Goal: Complete application form

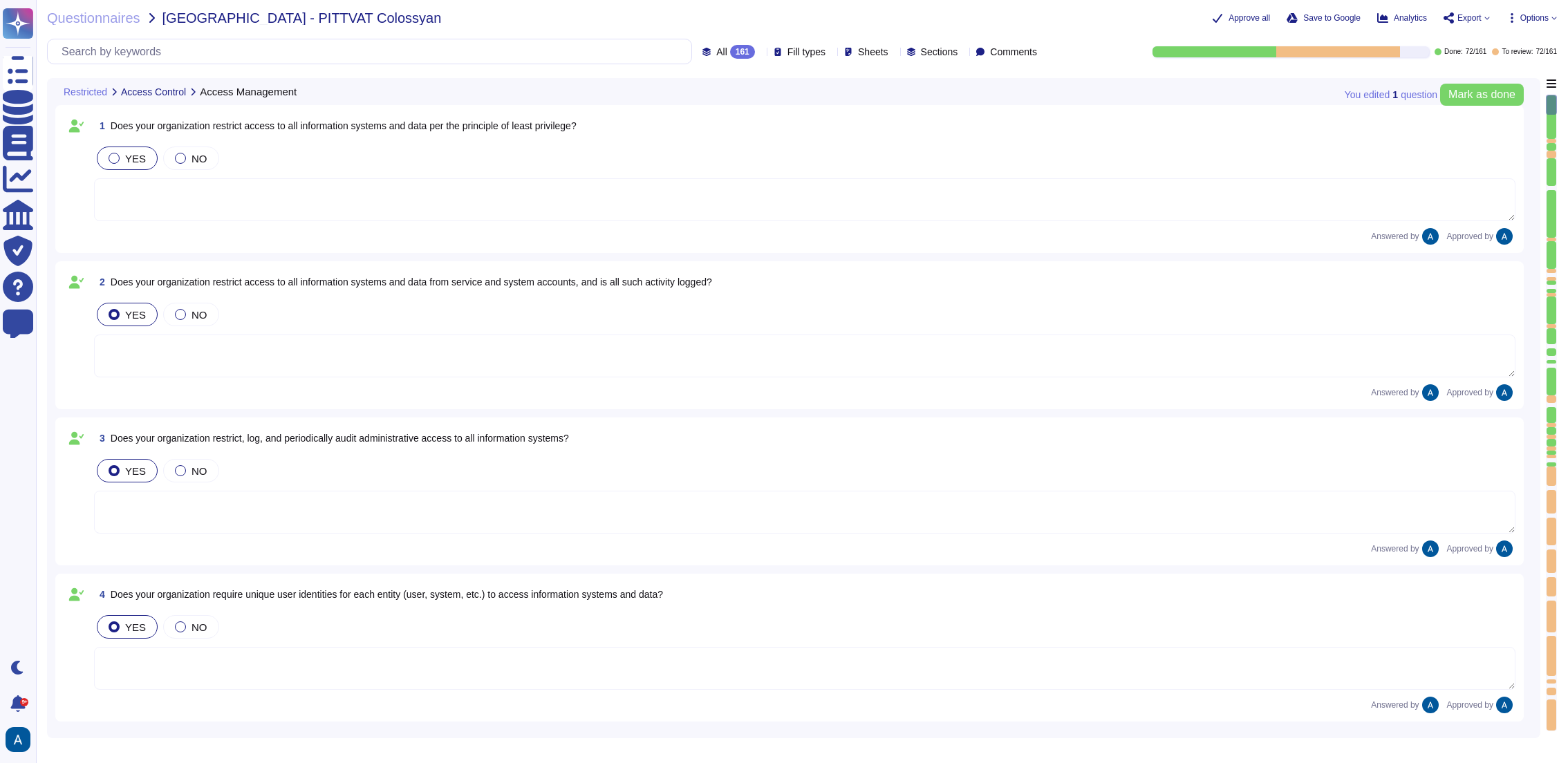
click at [1551, 461] on div at bounding box center [1551, 460] width 10 height 4
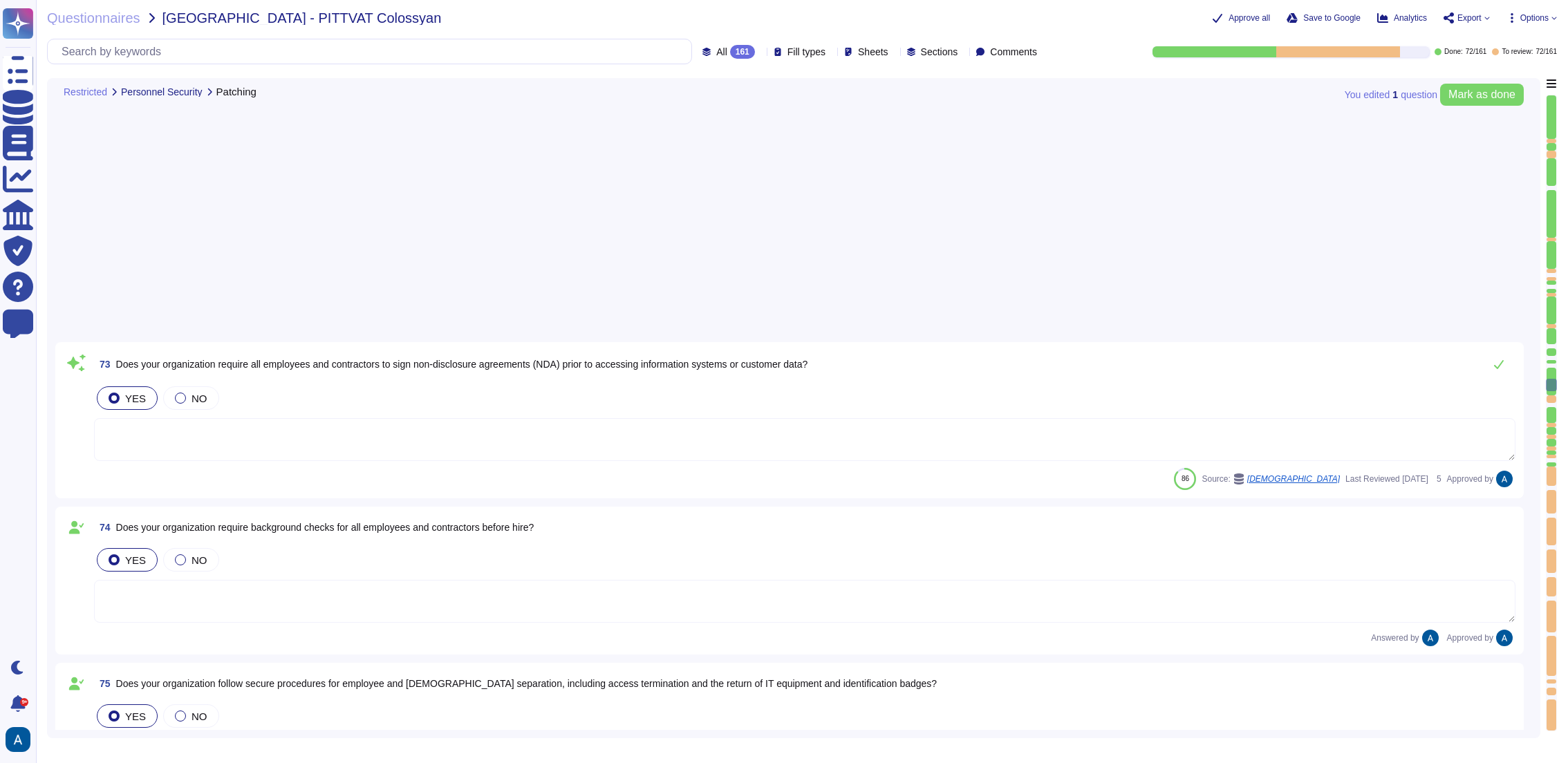
type textarea "Access to Colossyan Inc networks is restricted to authorized employees and thir…"
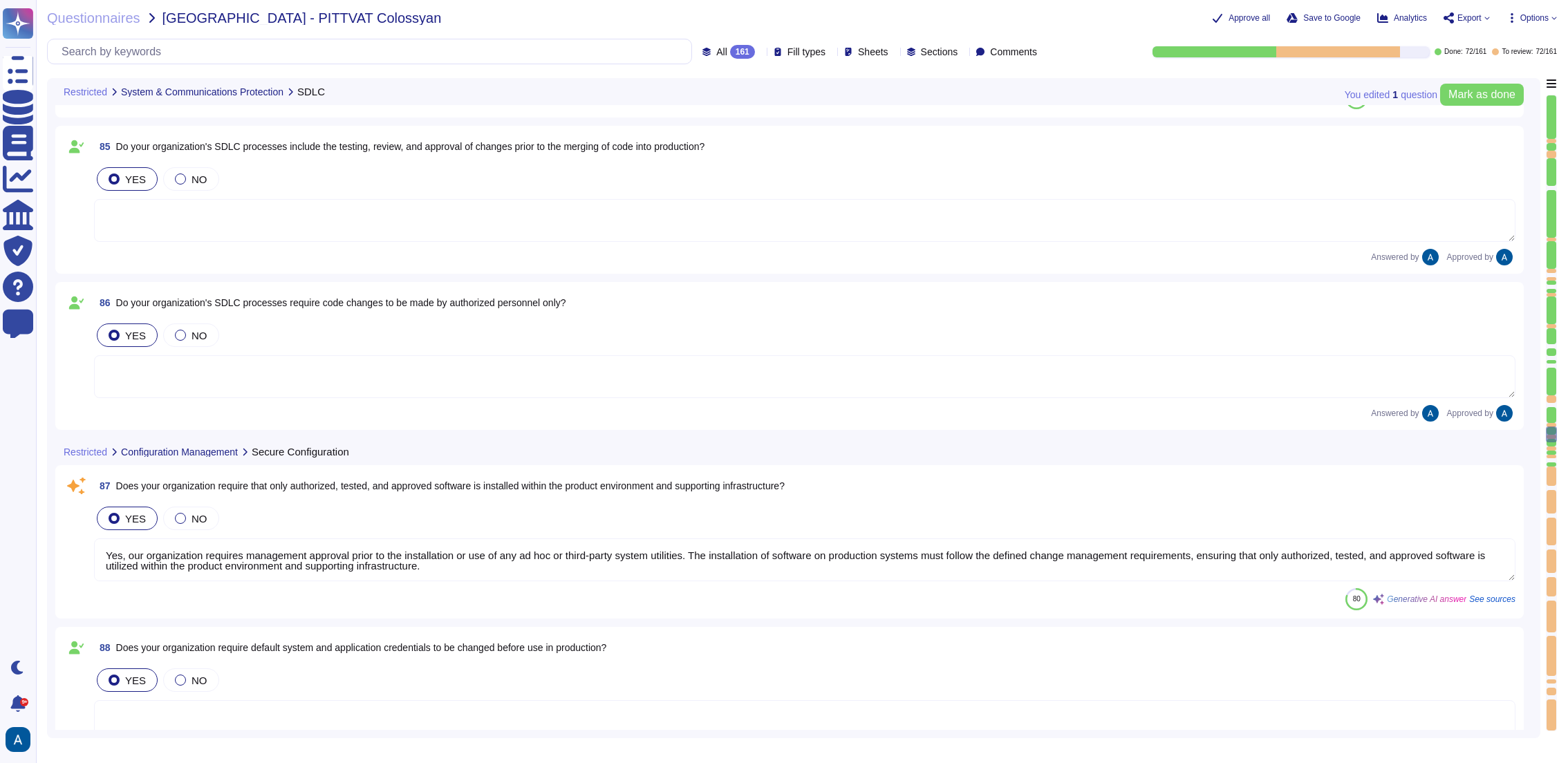
type textarea "Yes, our organization's SDLC processes include peer reviews, where significant …"
type textarea "Yes, our organization requires management approval prior to the installation or…"
type textarea "Yes, all vendor defaults must be changed before a system is installed on the ne…"
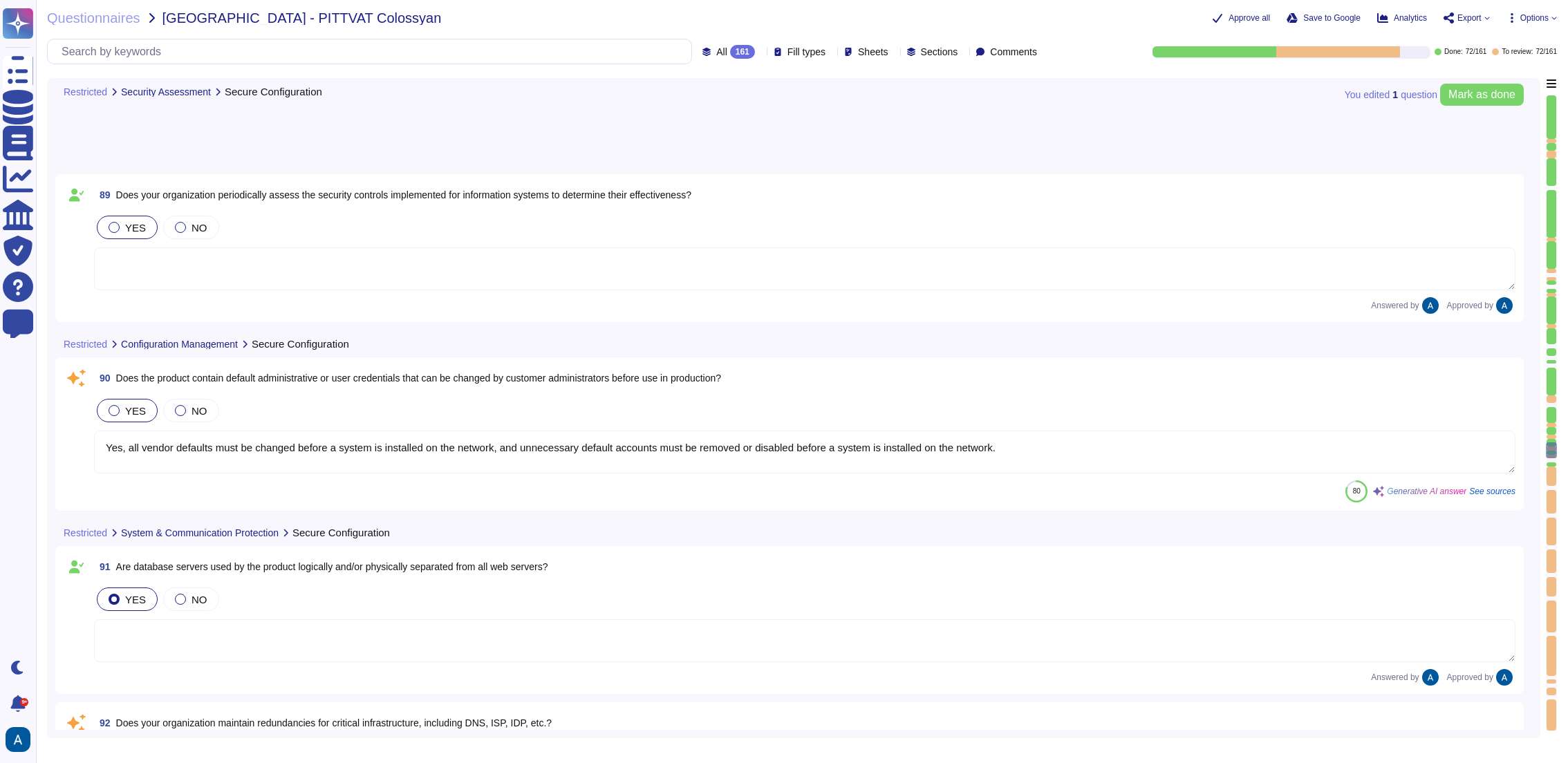
type textarea "Yes, our organization prioritizes supplier diversification to reduce reliance o…"
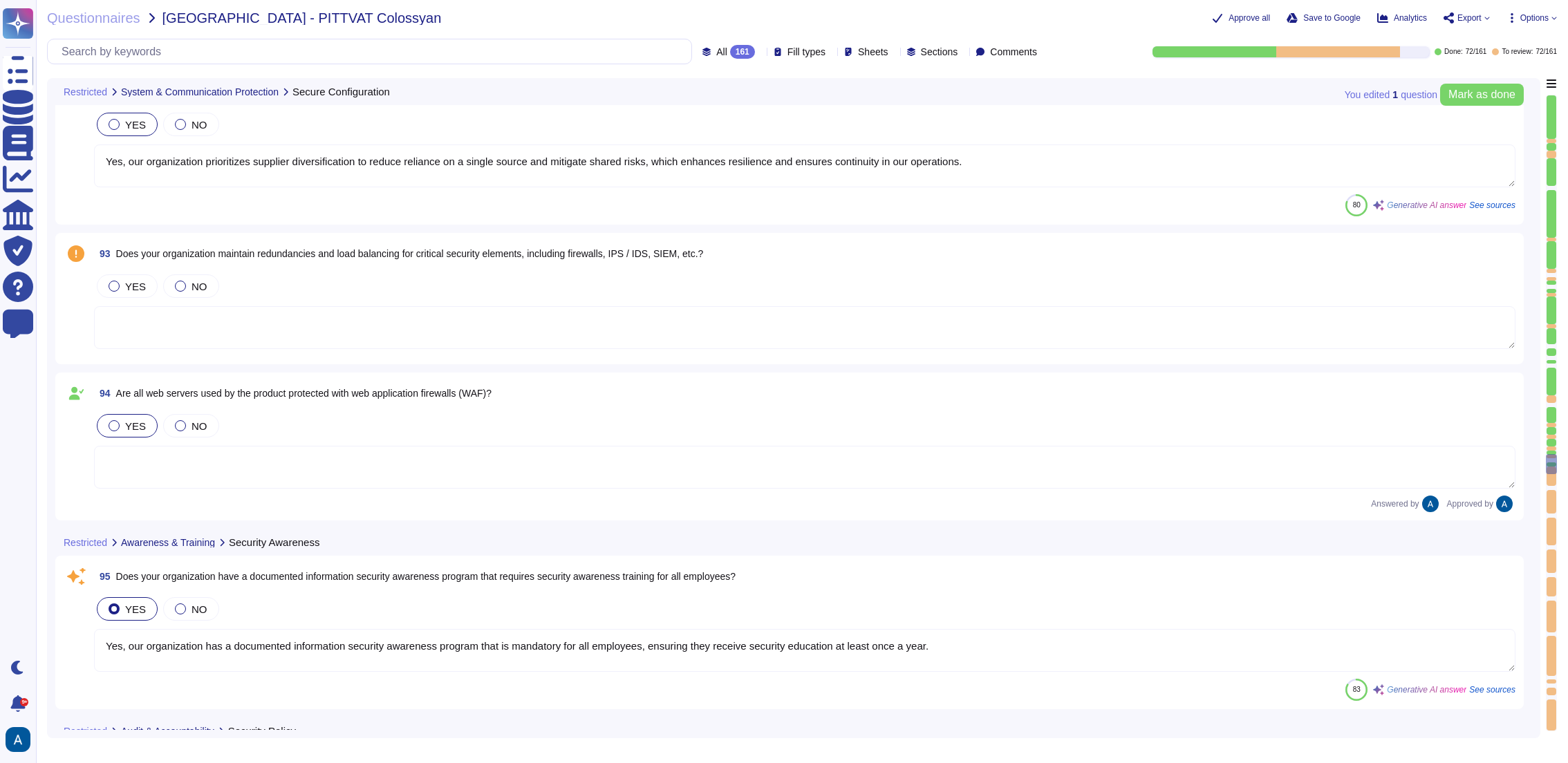
type textarea "Yes, our organization has a documented information security awareness program t…"
type textarea "Yes, [PERSON_NAME] complies with GDPR and holds a SOC2 Type II report. We are c…"
type textarea "Yes, our organization has a documented data privacy policy available for review…"
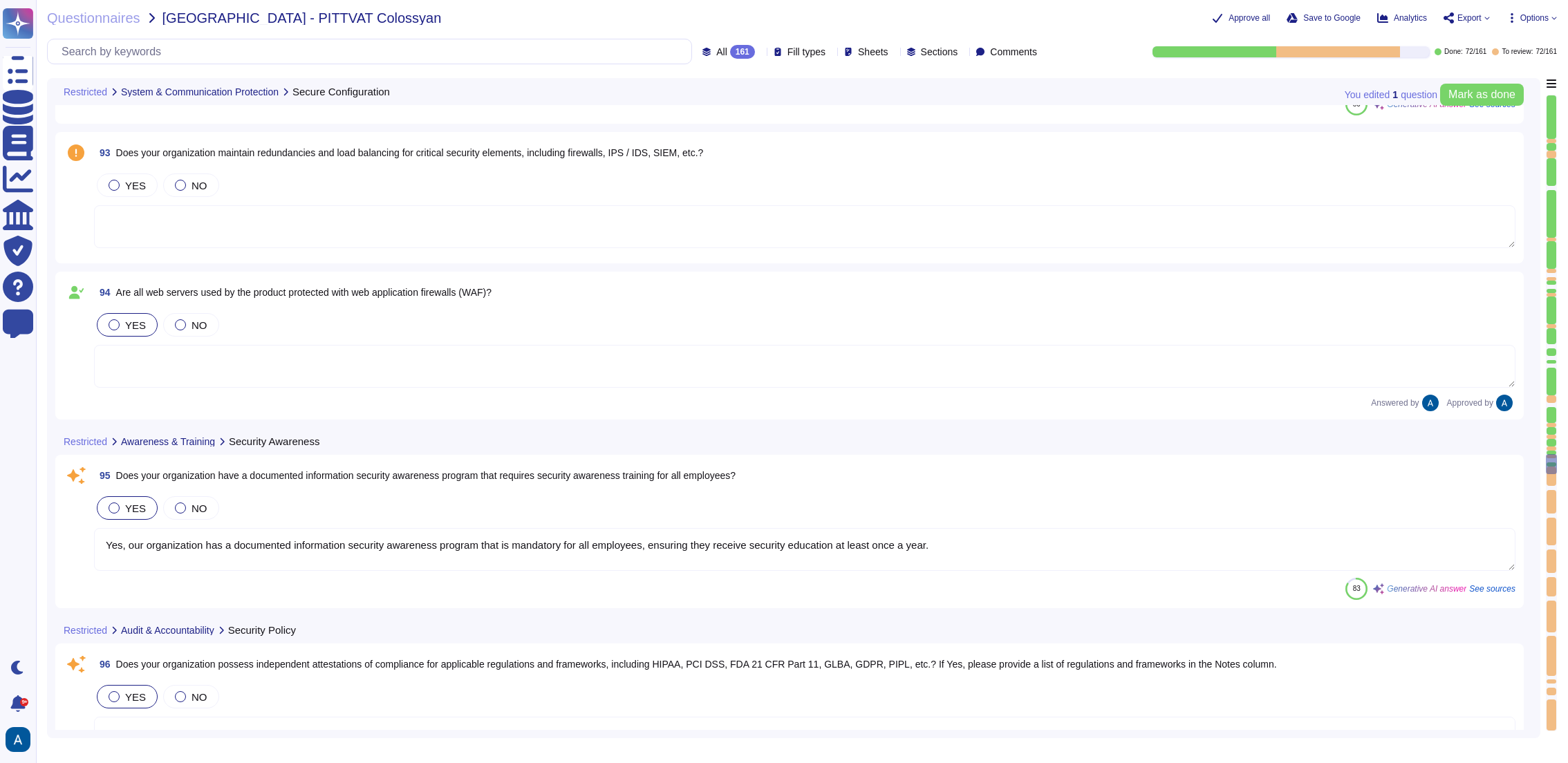
type textarea "Yes, our organization has documented Acceptable Use policies, standards, and pr…"
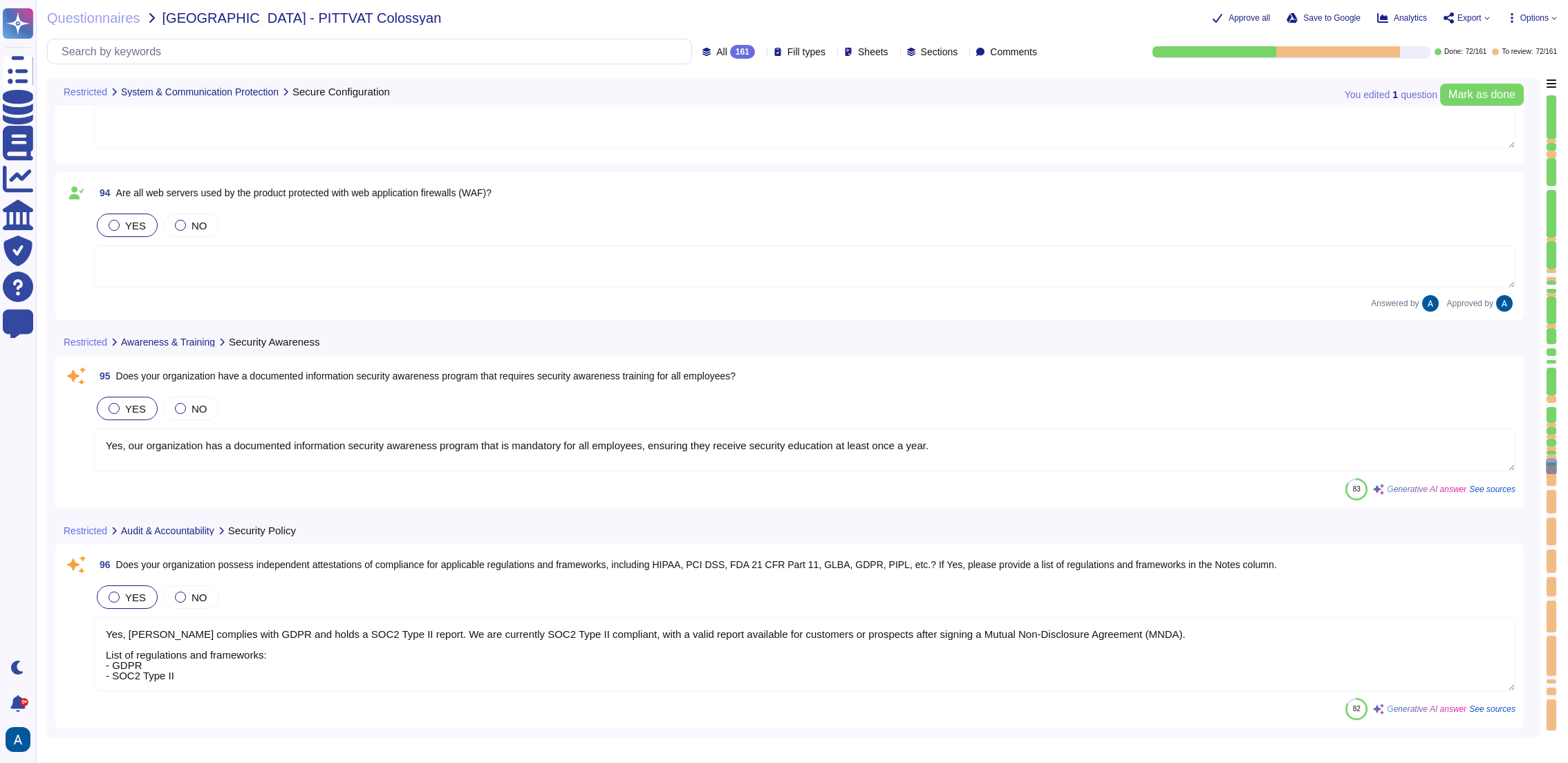
scroll to position [15061, 0]
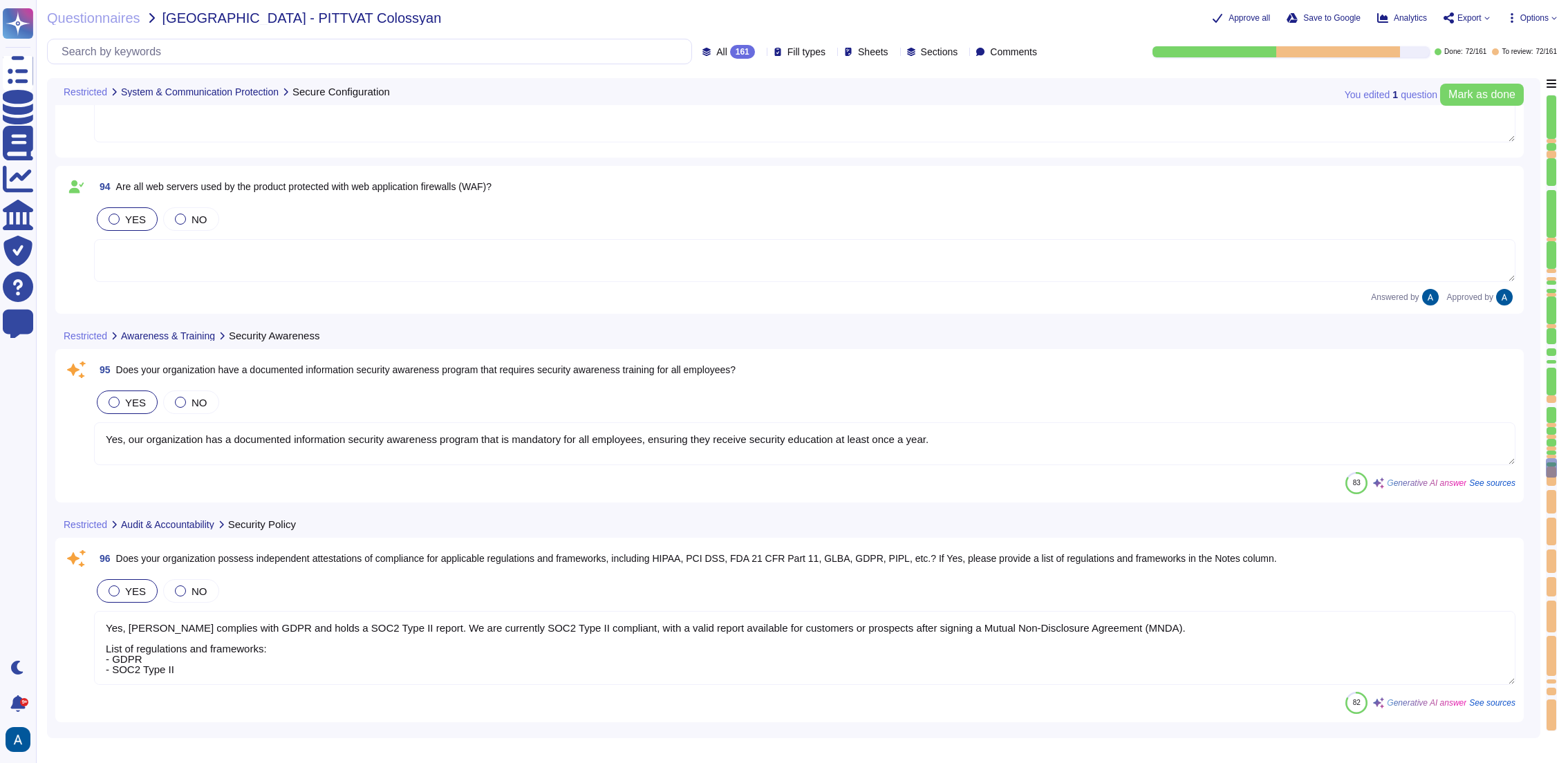
type textarea "Yes, our organization has implemented data classifications, each designated by …"
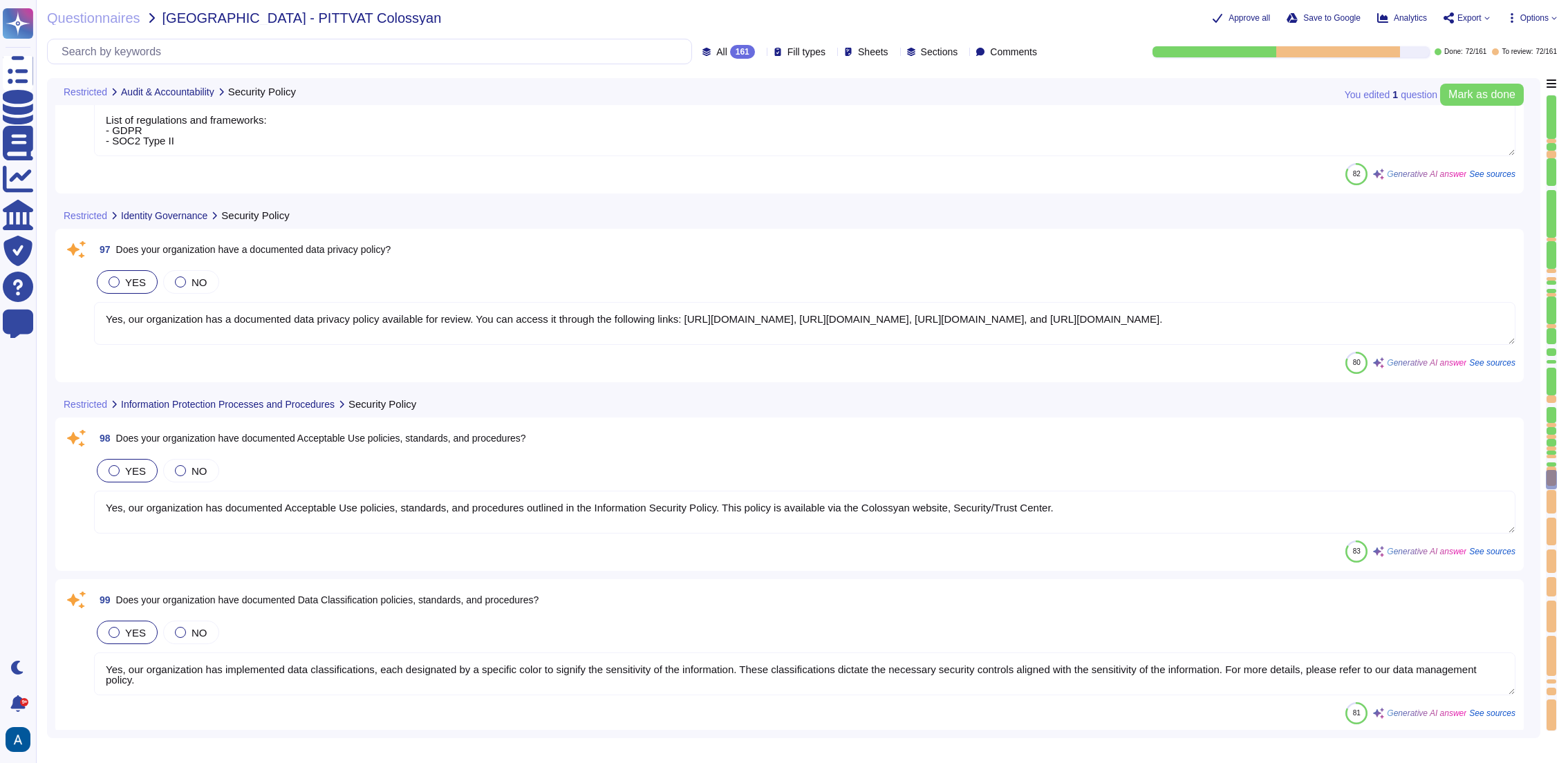
type textarea "Yes, we have documented security and hardening standards for operating systems,…"
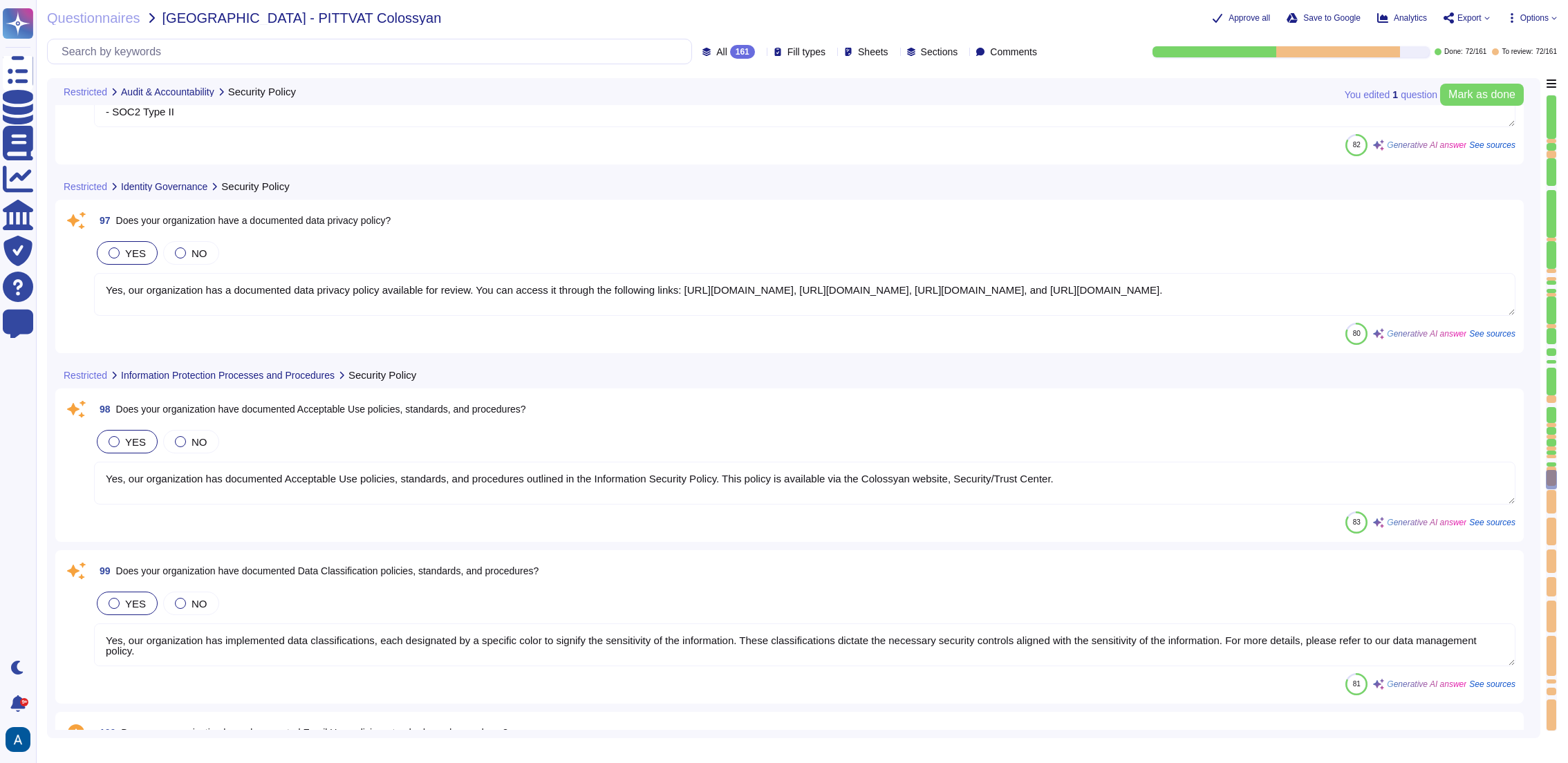
scroll to position [15585, 0]
